Goal: Task Accomplishment & Management: Manage account settings

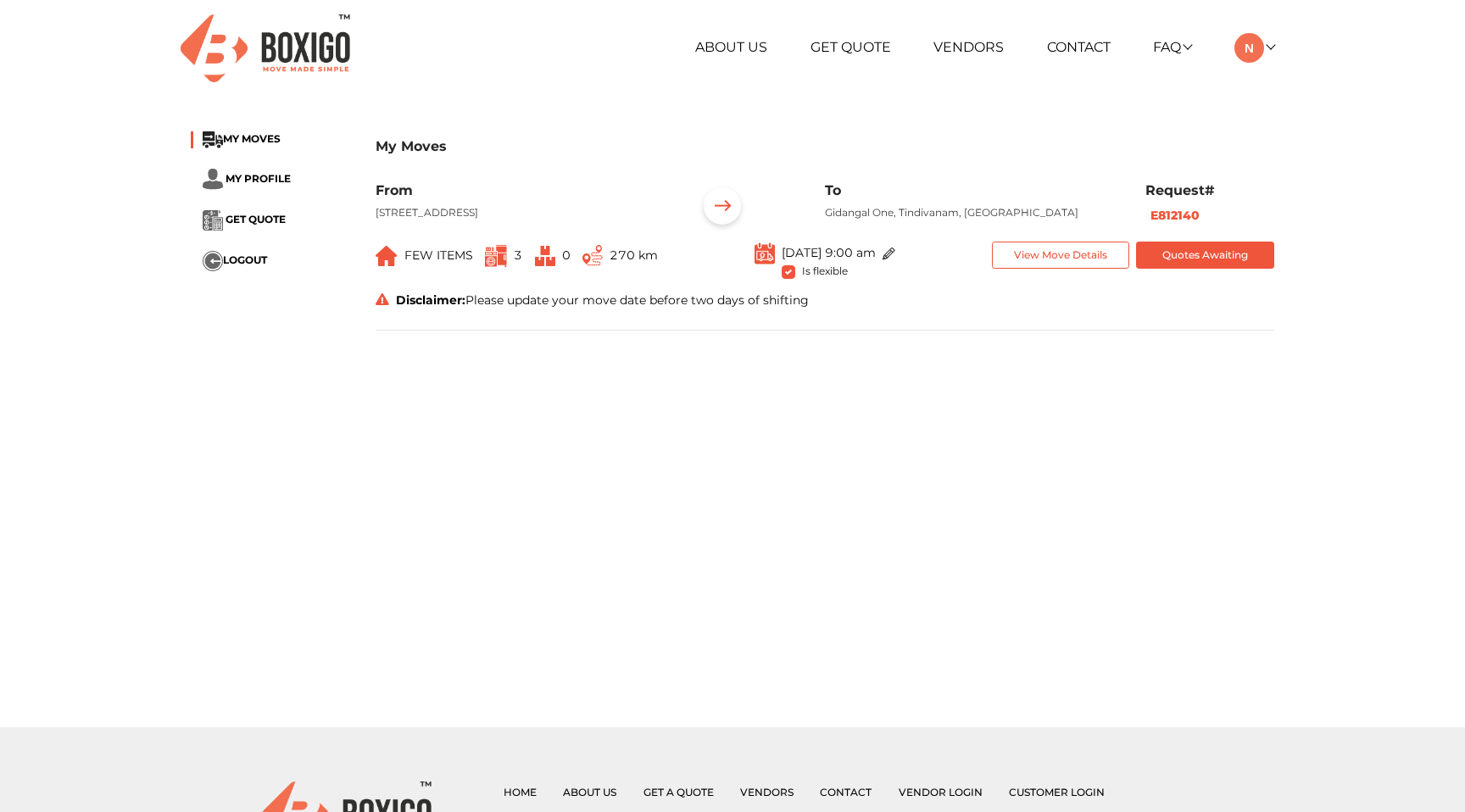
click at [724, 209] on img at bounding box center [721, 208] width 52 height 52
click at [708, 316] on div "Disclaimer: Please update your move date before two days of shifting" at bounding box center [825, 303] width 925 height 25
click at [1094, 269] on button "View Move Details" at bounding box center [1061, 255] width 138 height 28
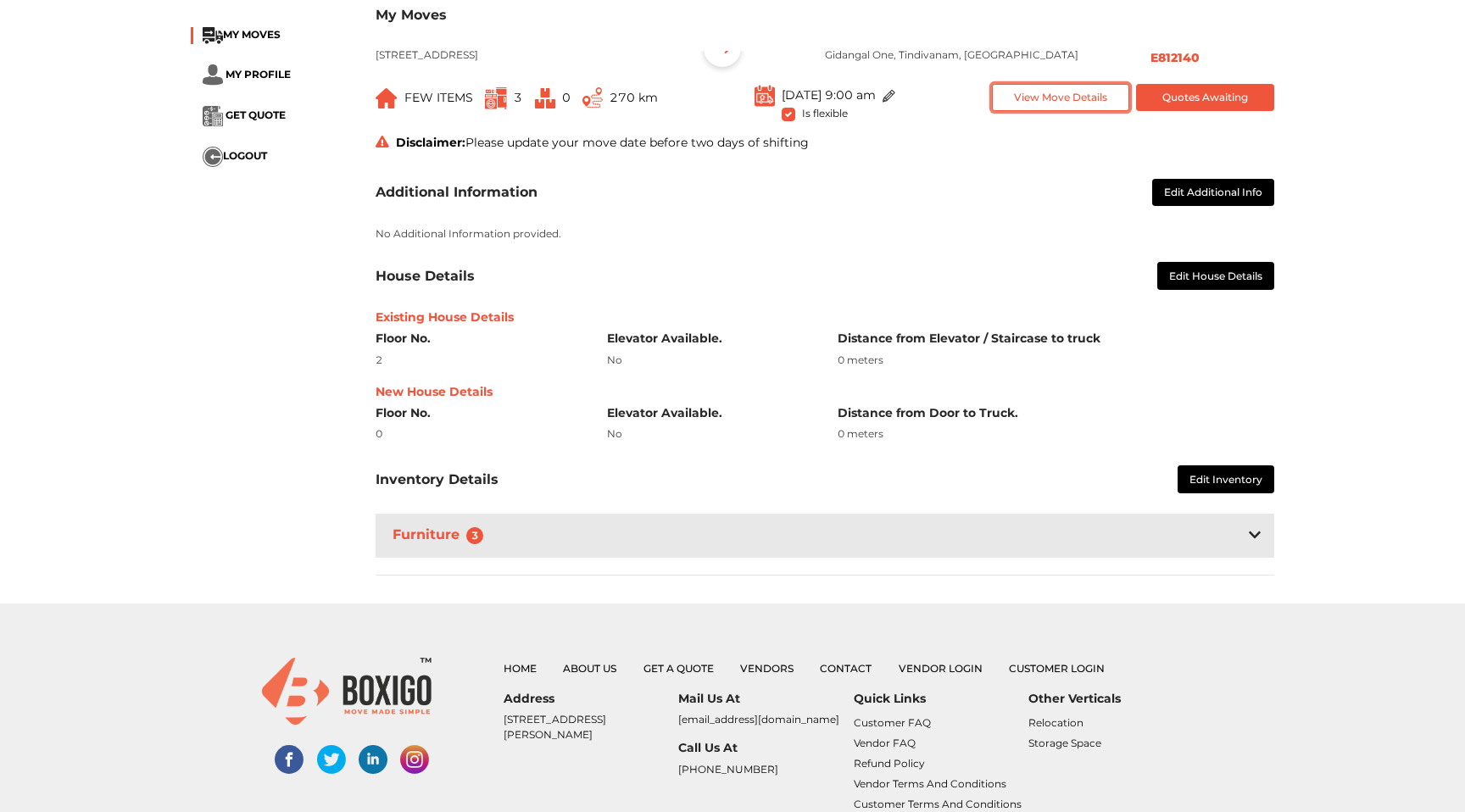
scroll to position [167, 0]
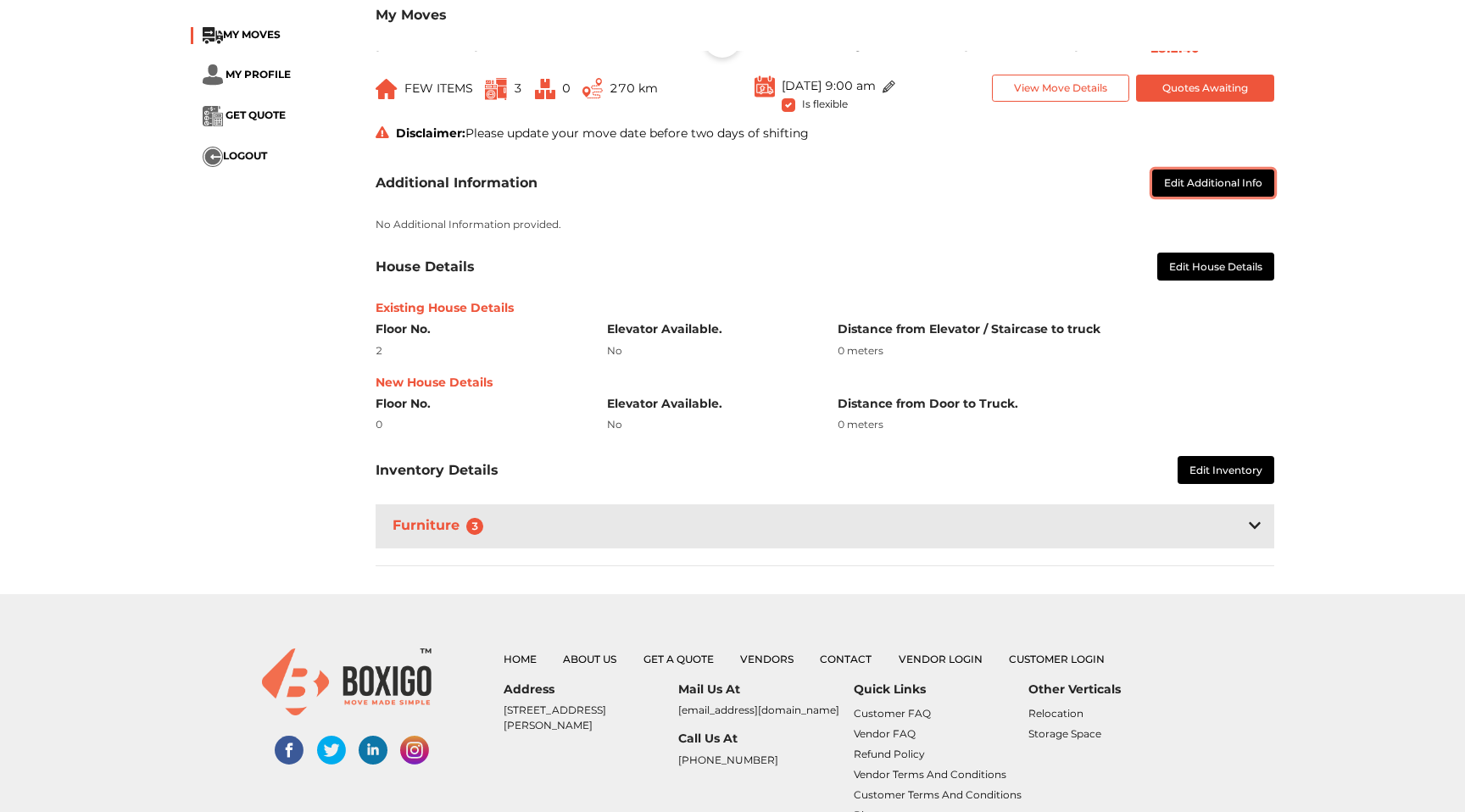
click at [1221, 197] on button "Edit Additional Info" at bounding box center [1213, 184] width 122 height 28
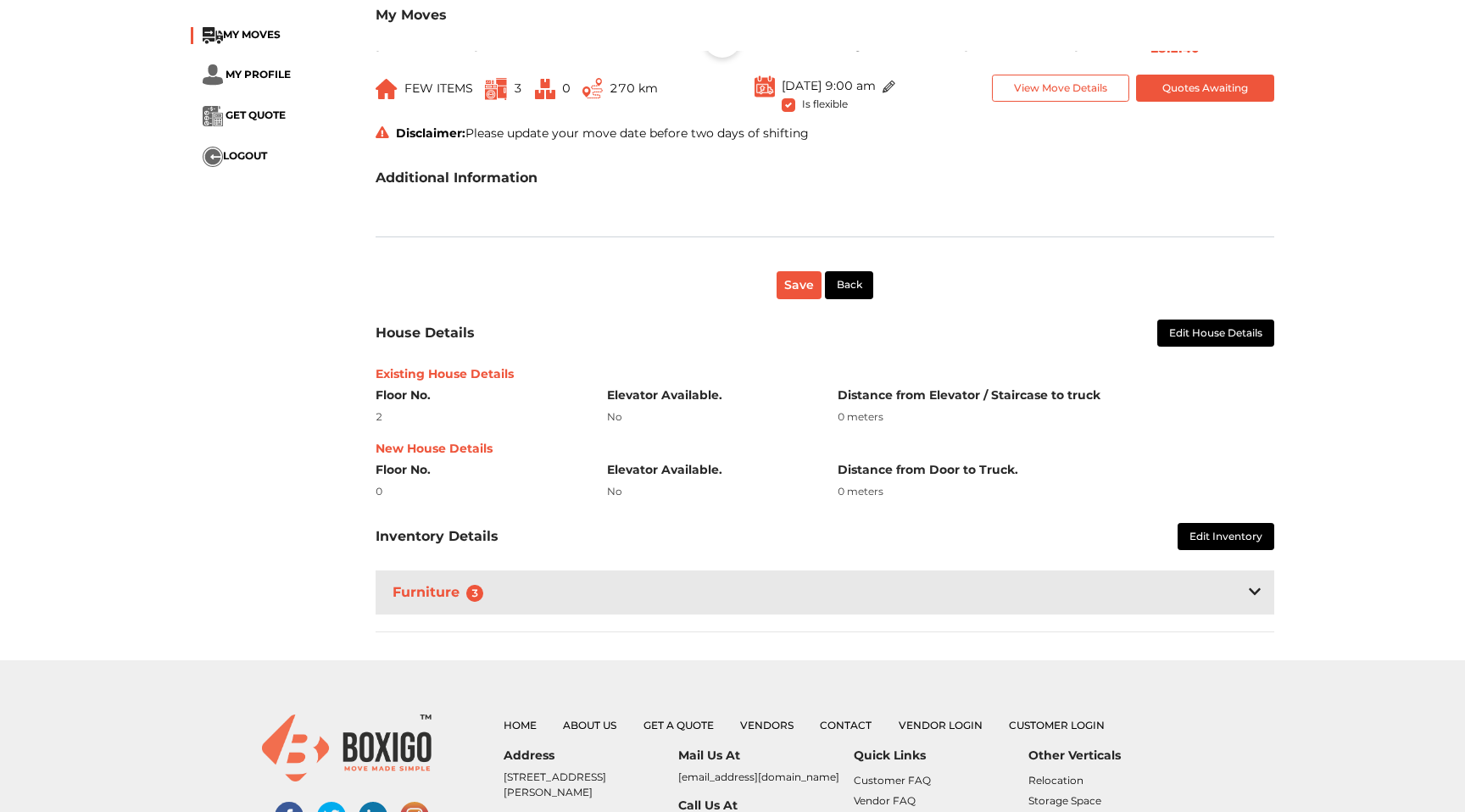
click at [895, 93] on img at bounding box center [889, 87] width 13 height 13
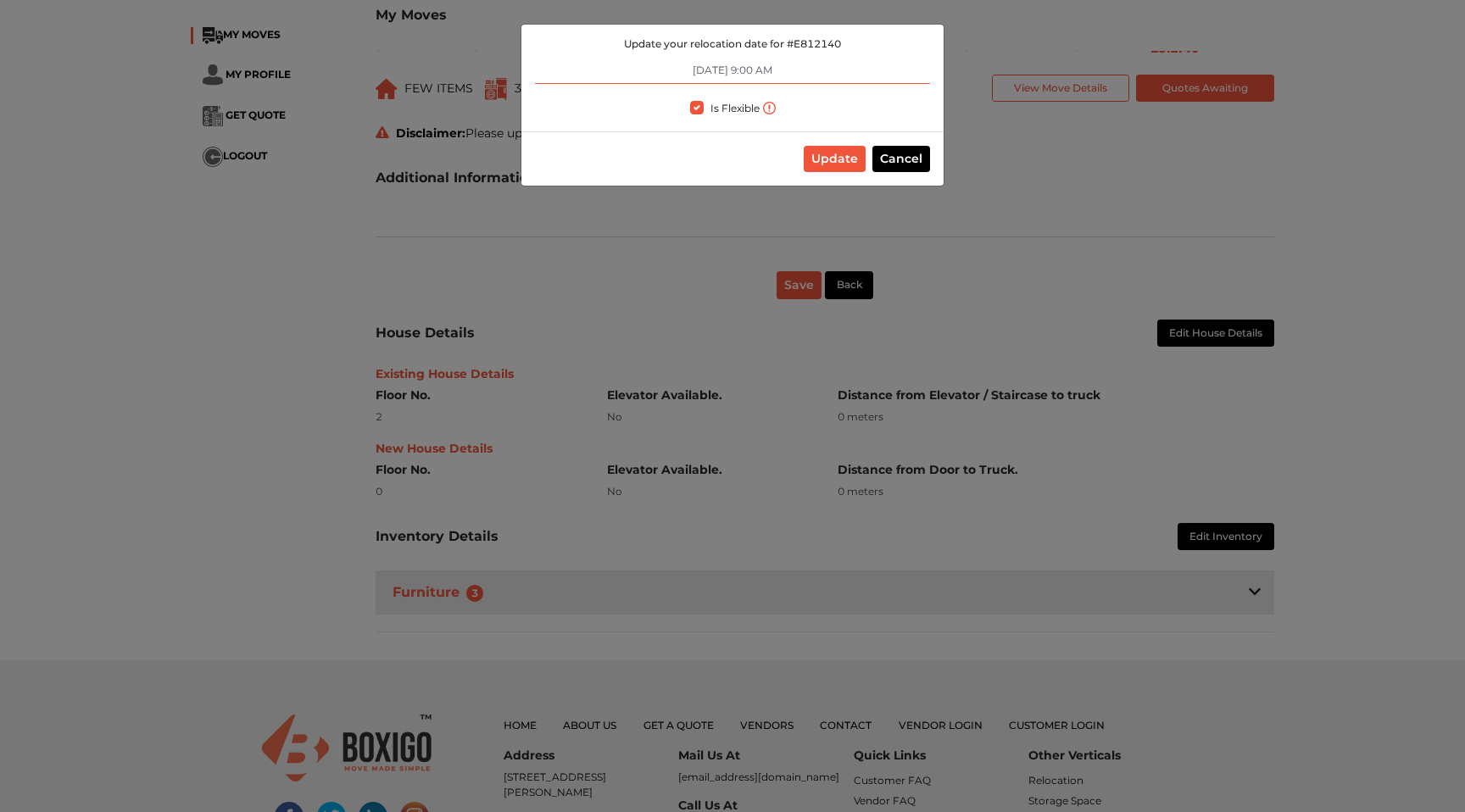
click at [737, 72] on input "[DATE] 9:00 AM" at bounding box center [732, 71] width 395 height 28
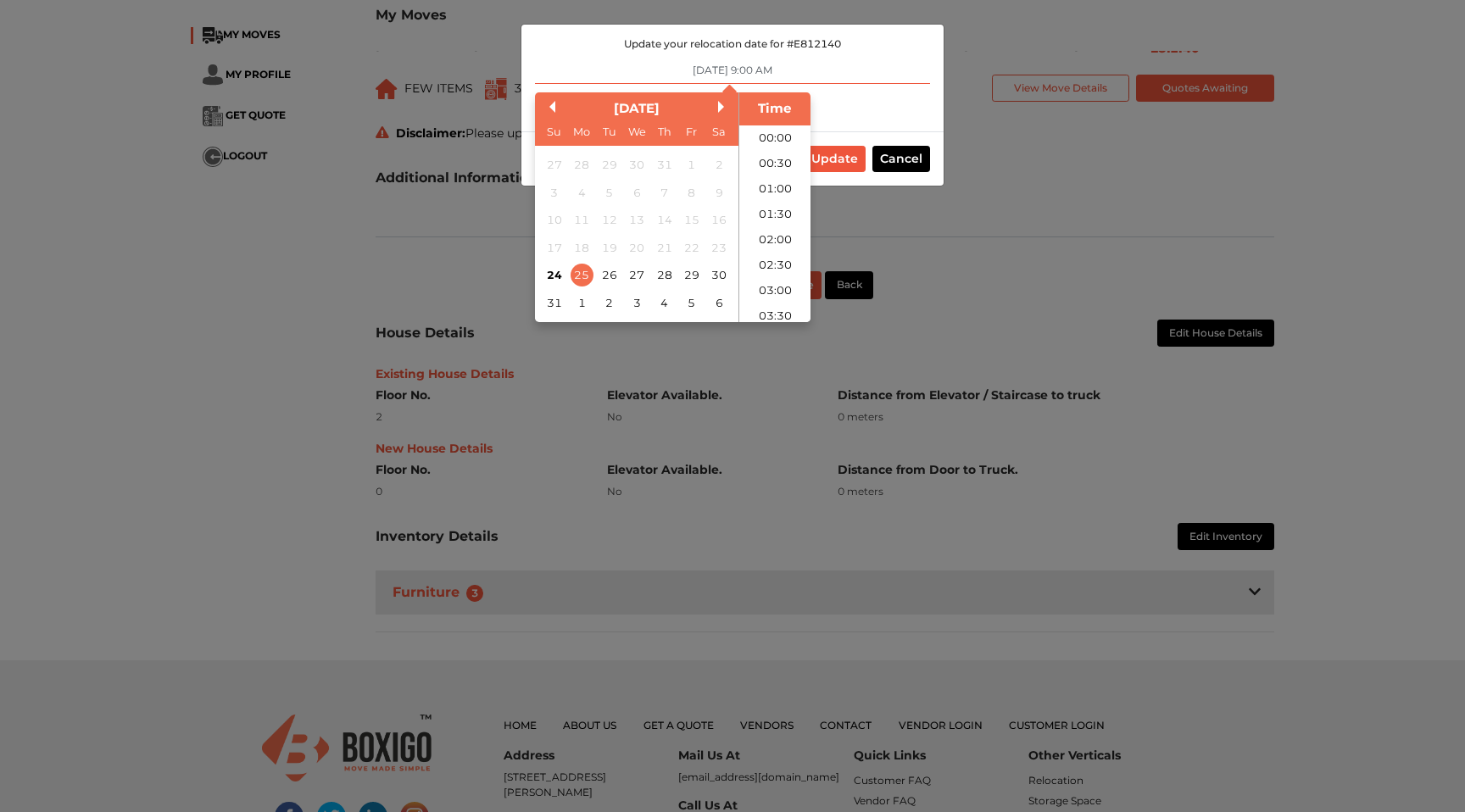
scroll to position [372, 0]
click at [638, 275] on div "27" at bounding box center [636, 275] width 23 height 23
type input "[DATE] 9:00 AM"
click at [854, 161] on button "Update" at bounding box center [835, 159] width 62 height 27
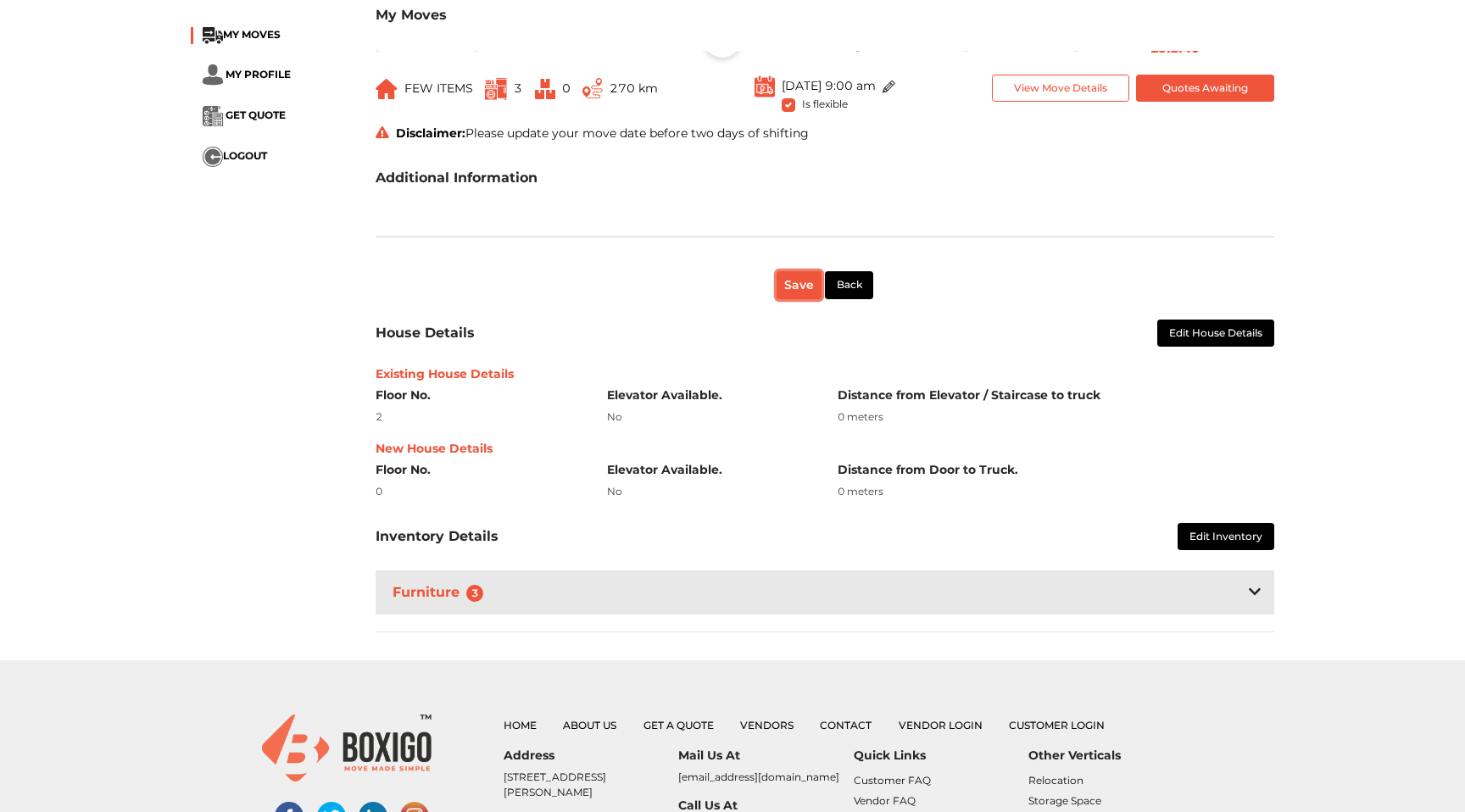
click at [803, 299] on button "Save" at bounding box center [799, 285] width 45 height 28
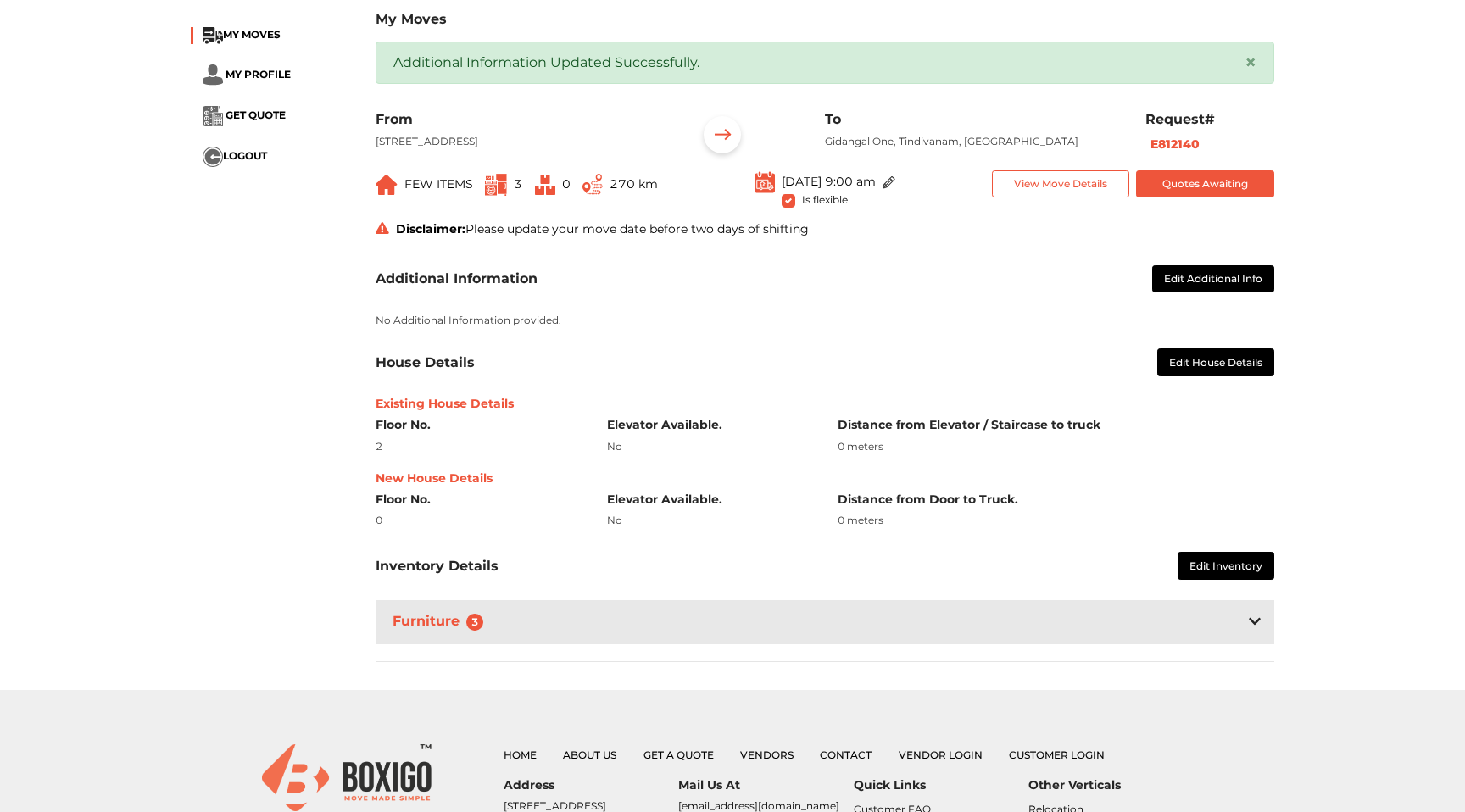
scroll to position [112, 0]
